Goal: Find specific page/section: Find specific page/section

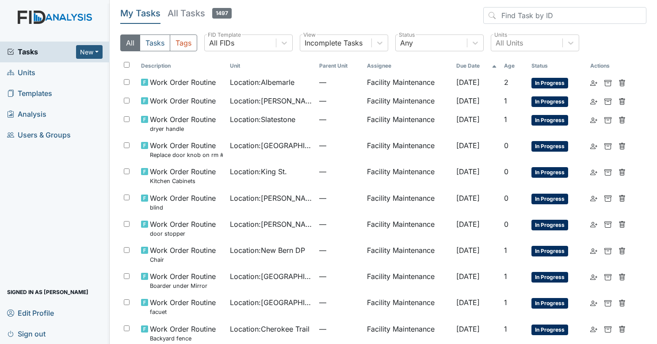
click at [54, 63] on link "Units" at bounding box center [55, 72] width 110 height 21
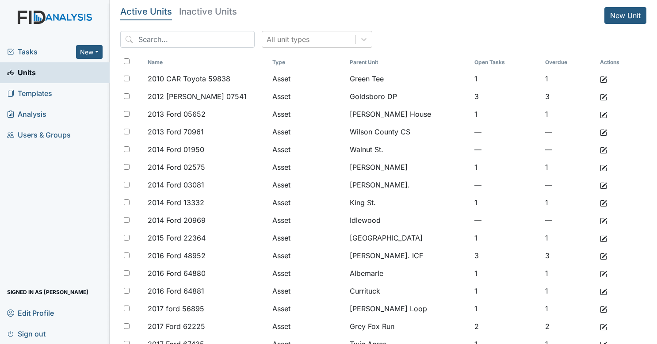
click at [57, 57] on div "Tasks New Form Inspection Document Bundle" at bounding box center [55, 52] width 110 height 21
click at [57, 52] on span "Tasks" at bounding box center [41, 51] width 69 height 11
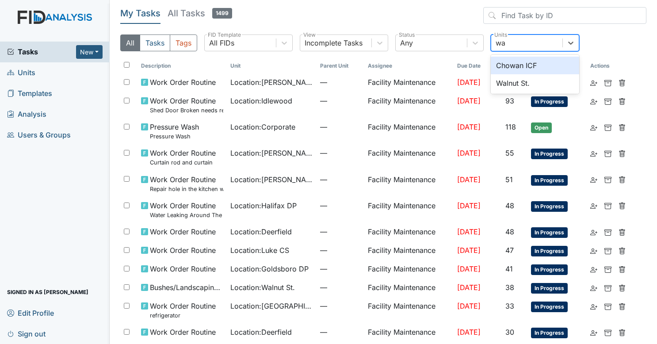
type input "wal"
click at [497, 65] on div "Walnut St." at bounding box center [534, 66] width 88 height 18
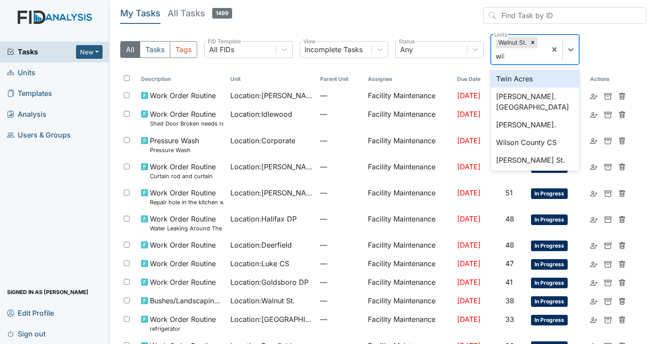
type input "will"
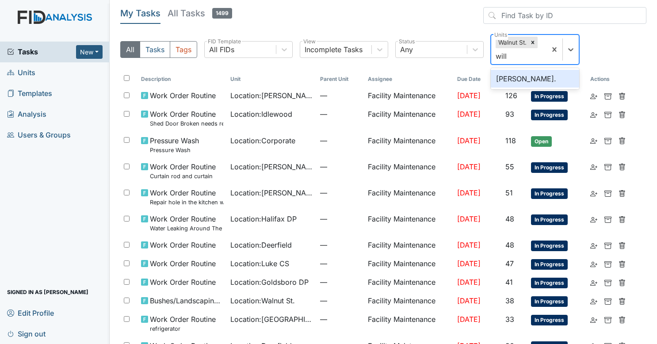
click at [505, 73] on div "[PERSON_NAME]." at bounding box center [534, 79] width 88 height 18
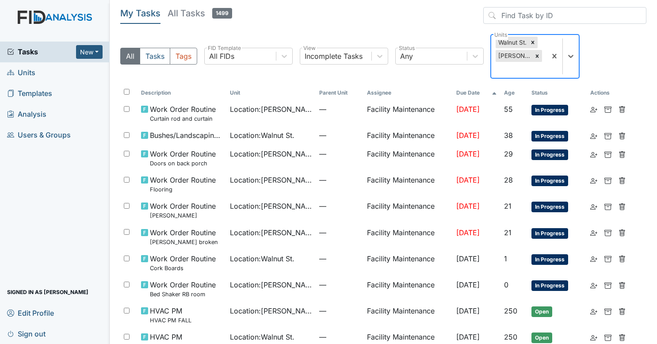
scroll to position [34, 0]
